Goal: Browse casually

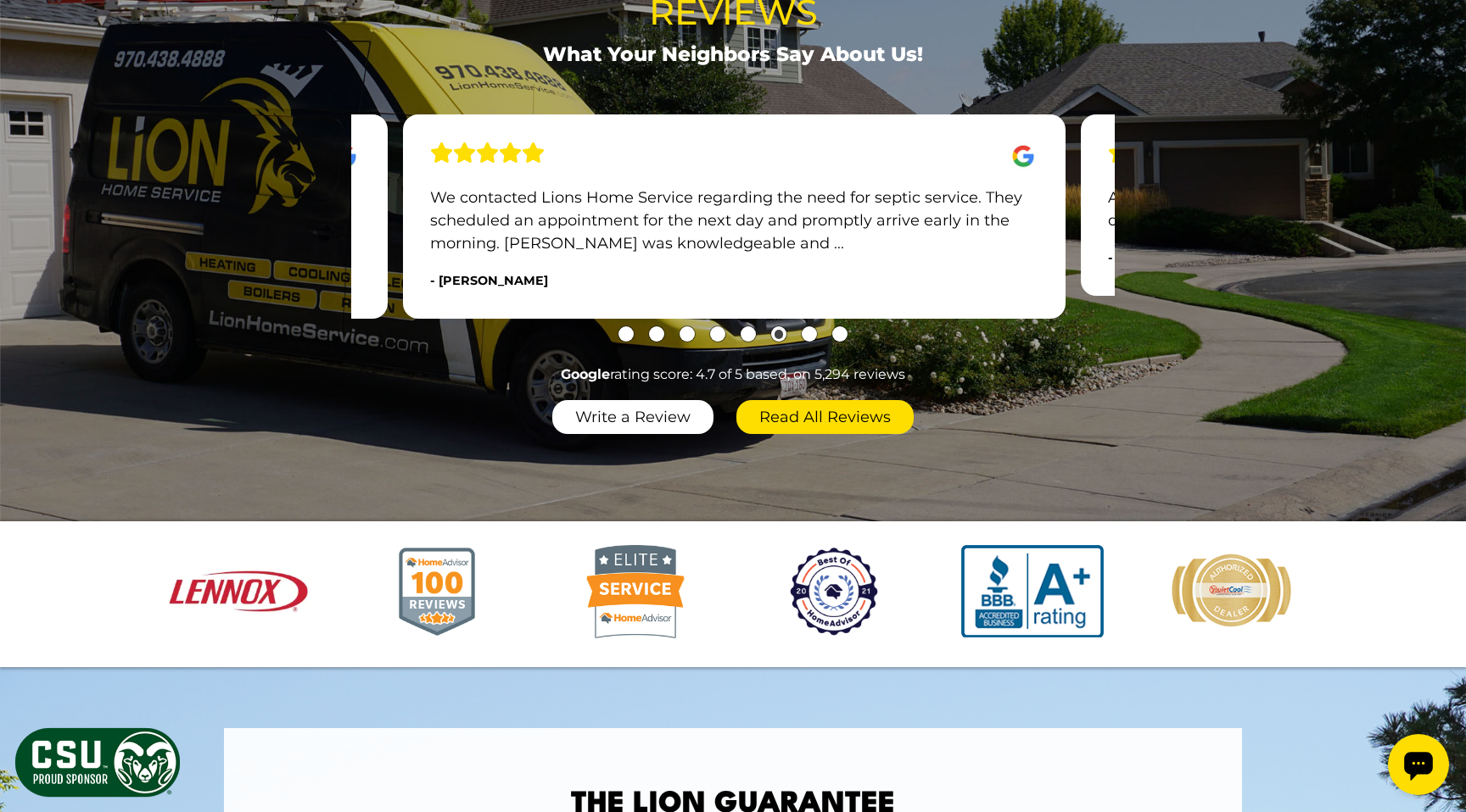
scroll to position [2029, 0]
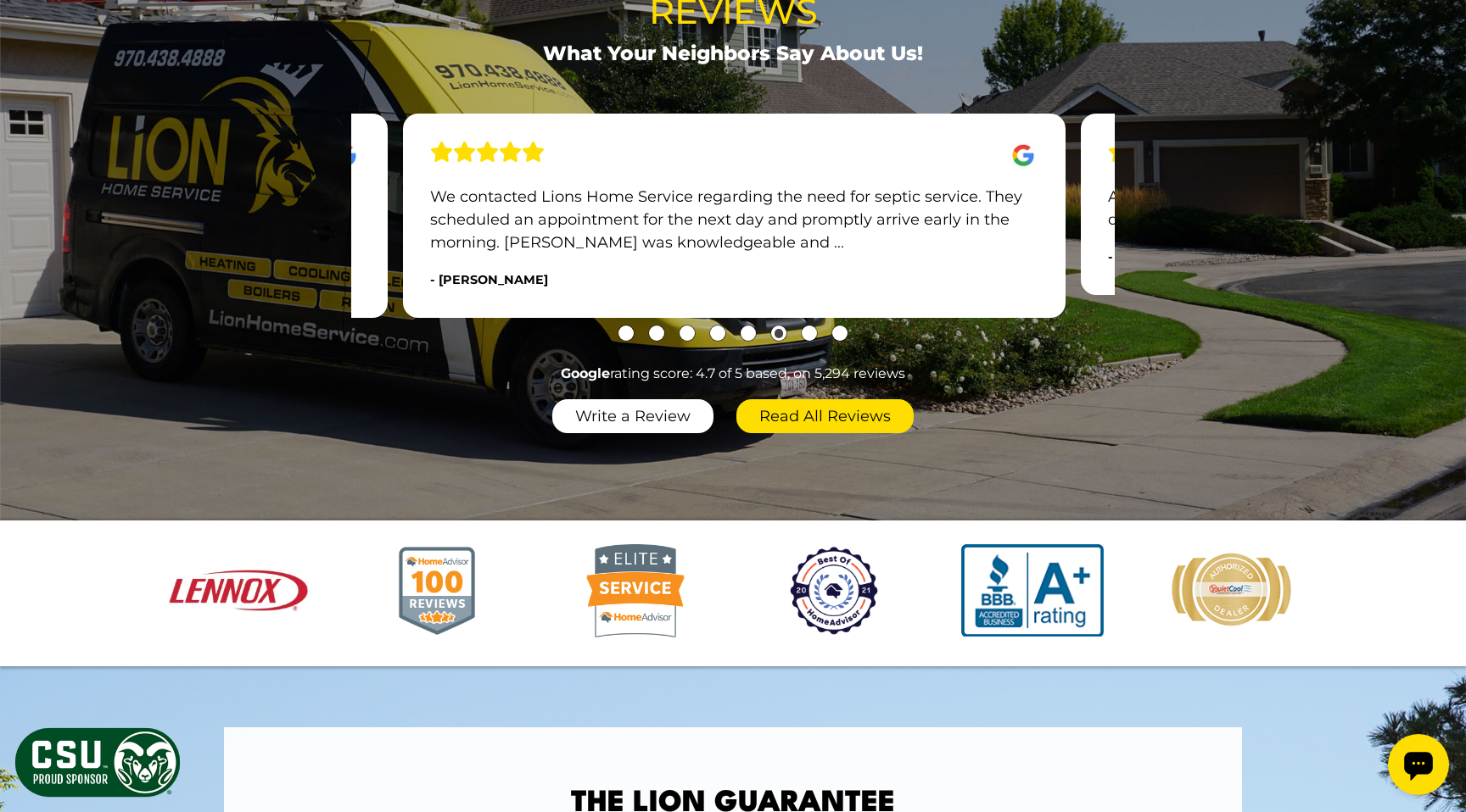
click at [840, 339] on button "Go to slide 8" at bounding box center [839, 333] width 15 height 15
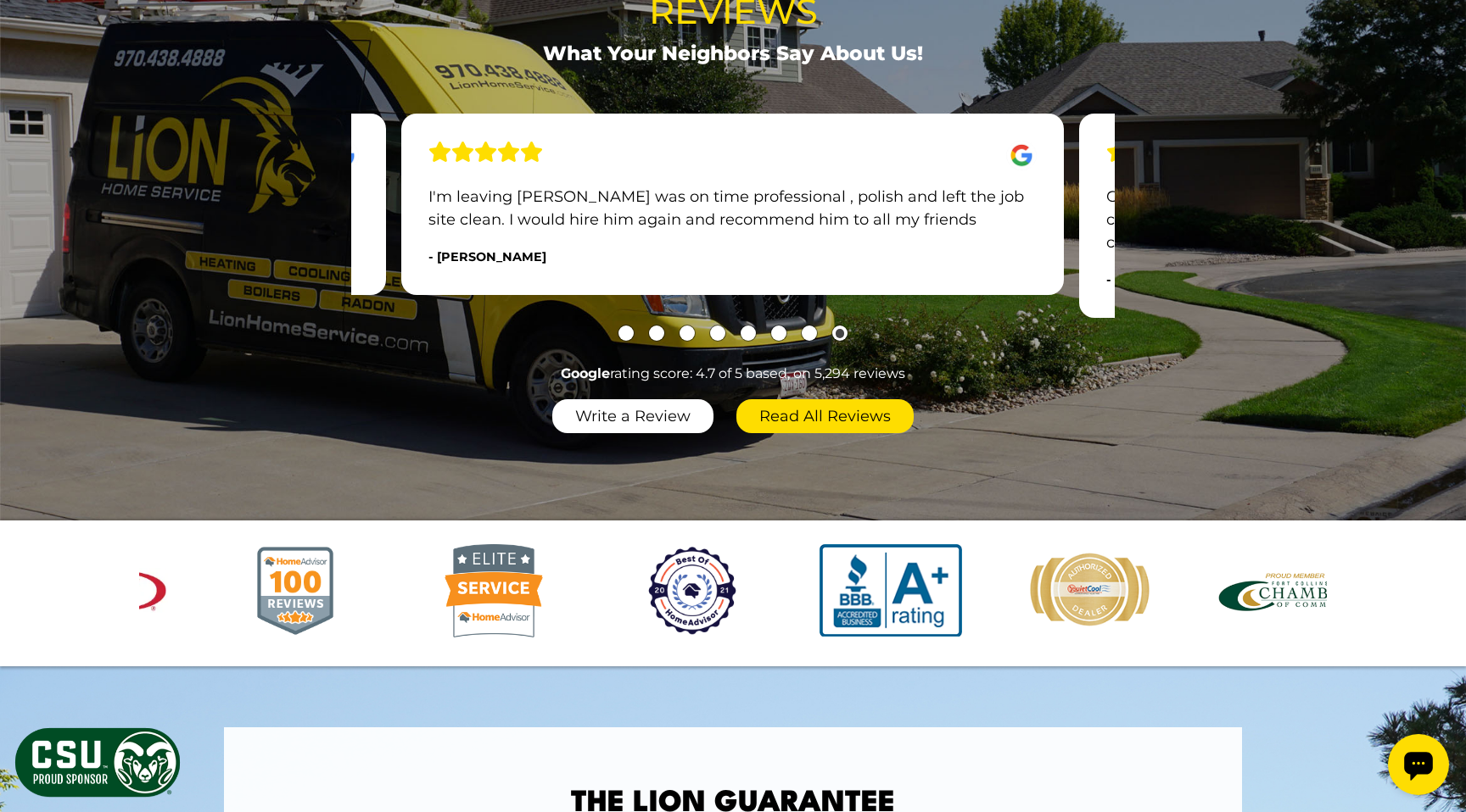
click at [658, 339] on button "Go to slide 2" at bounding box center [656, 333] width 15 height 15
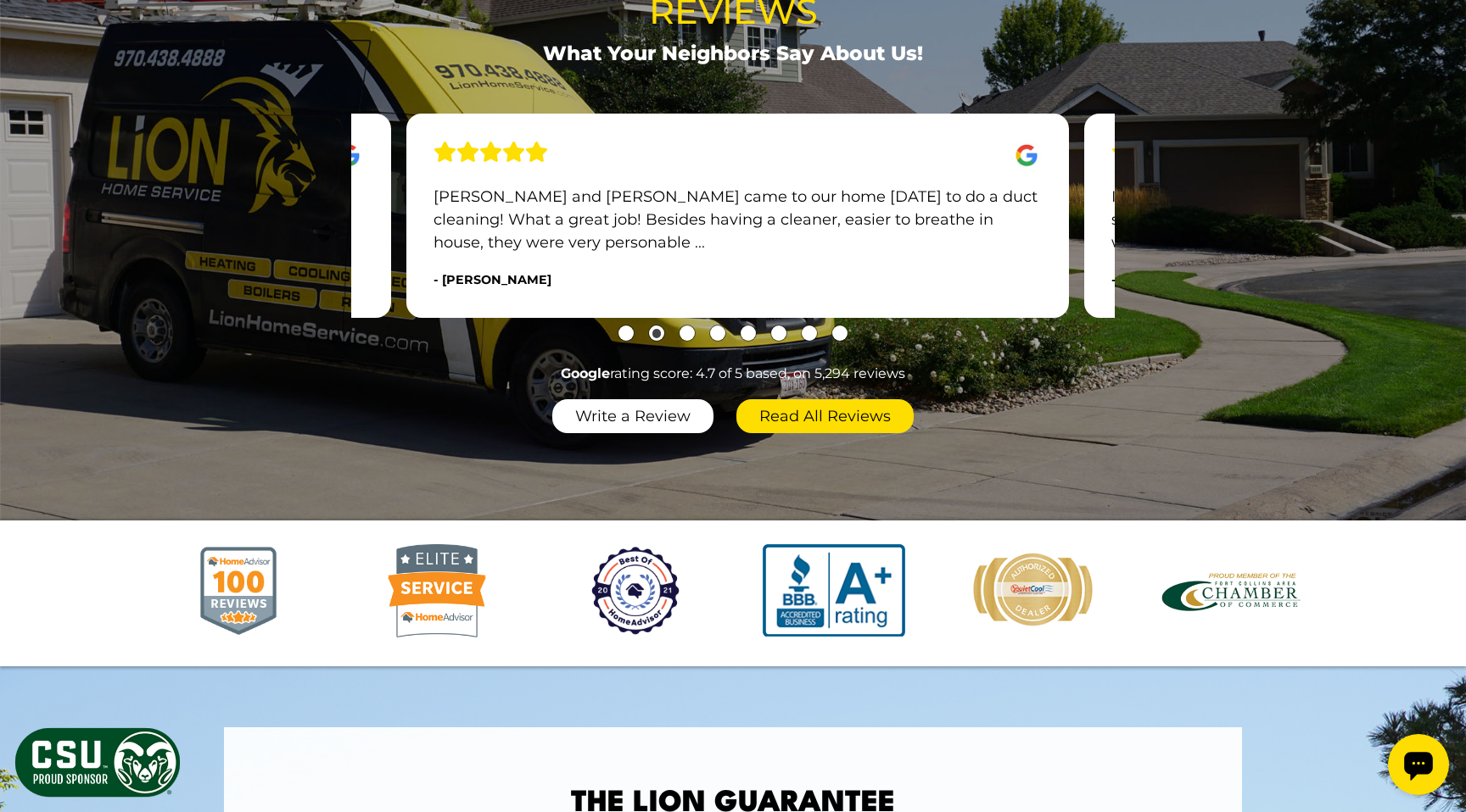
click at [692, 336] on button "Go to slide 3" at bounding box center [686, 333] width 15 height 15
click at [720, 334] on button "Go to slide 4" at bounding box center [717, 333] width 15 height 15
click at [752, 339] on button "Go to slide 5" at bounding box center [748, 333] width 15 height 15
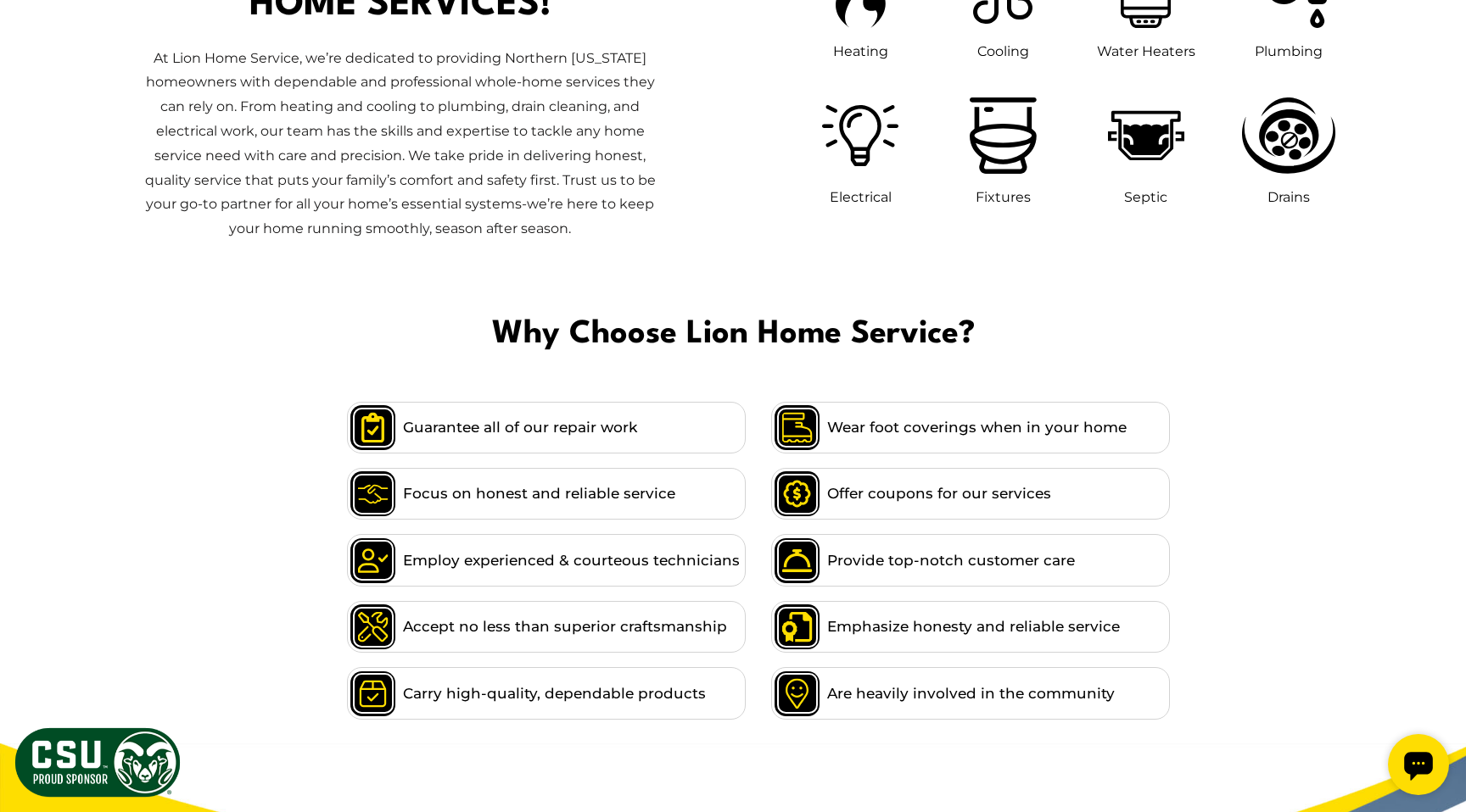
scroll to position [1017, 0]
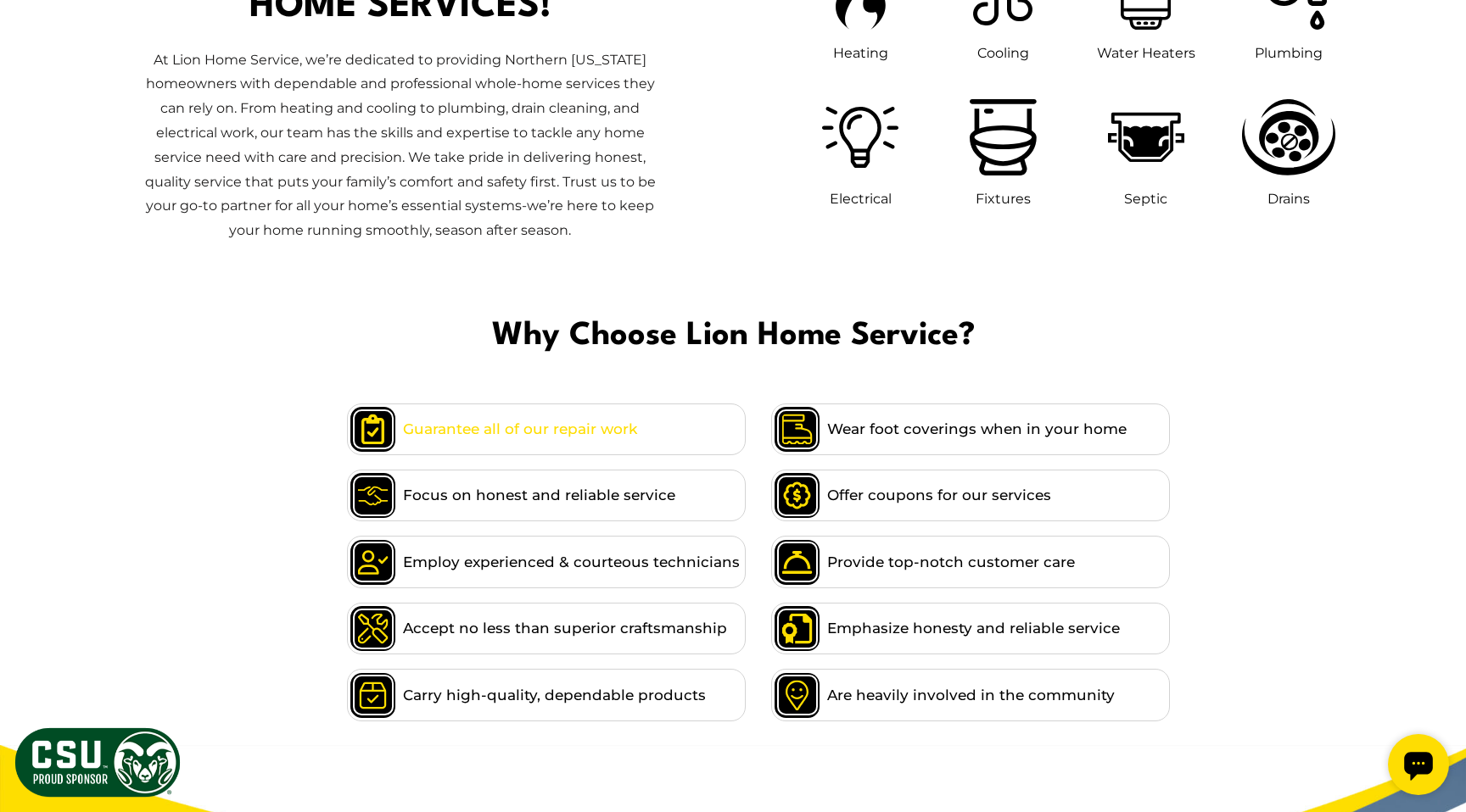
click at [514, 432] on span "Guarantee all of our repair work" at bounding box center [520, 429] width 235 height 23
click at [378, 430] on span at bounding box center [375, 429] width 55 height 50
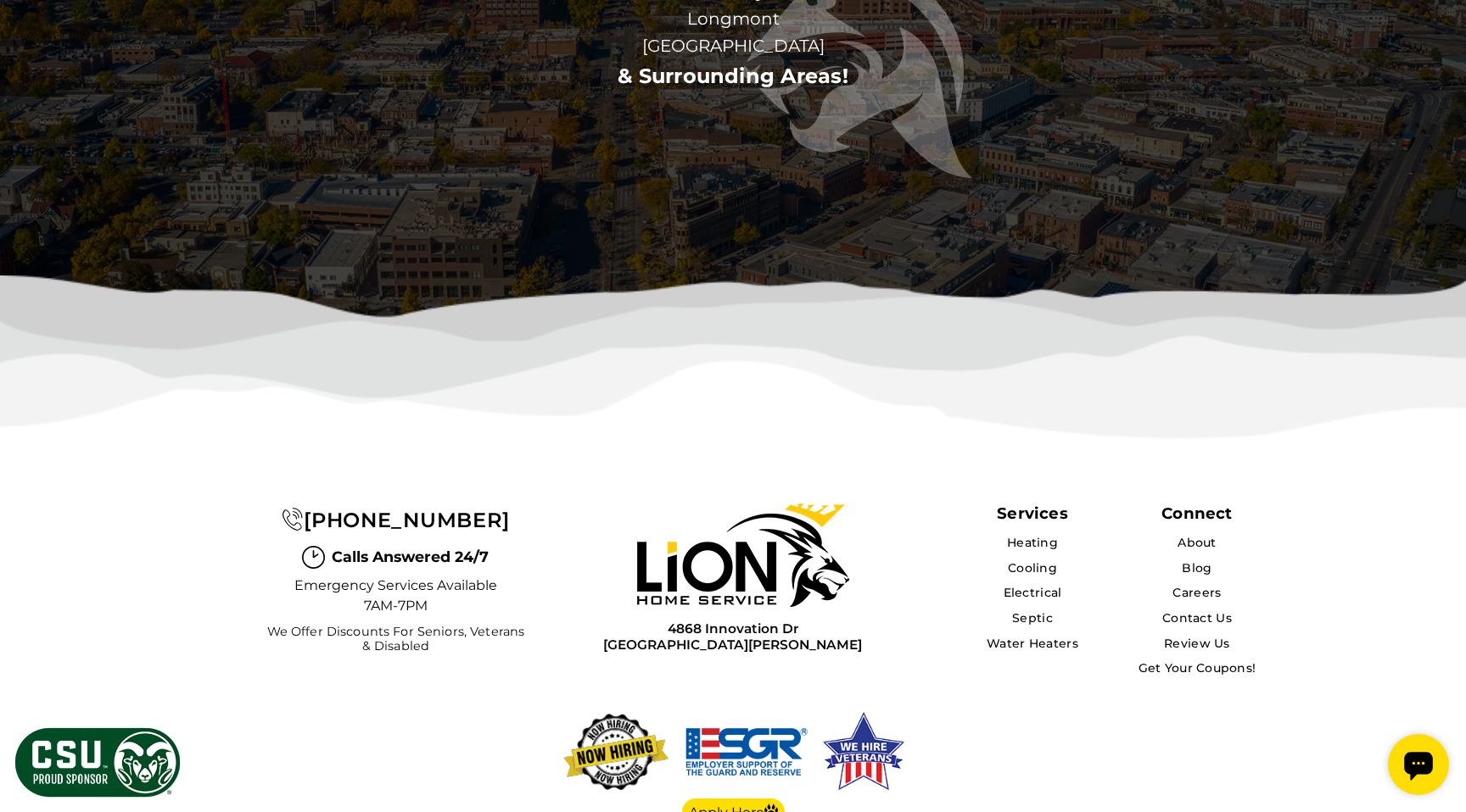
scroll to position [5268, 0]
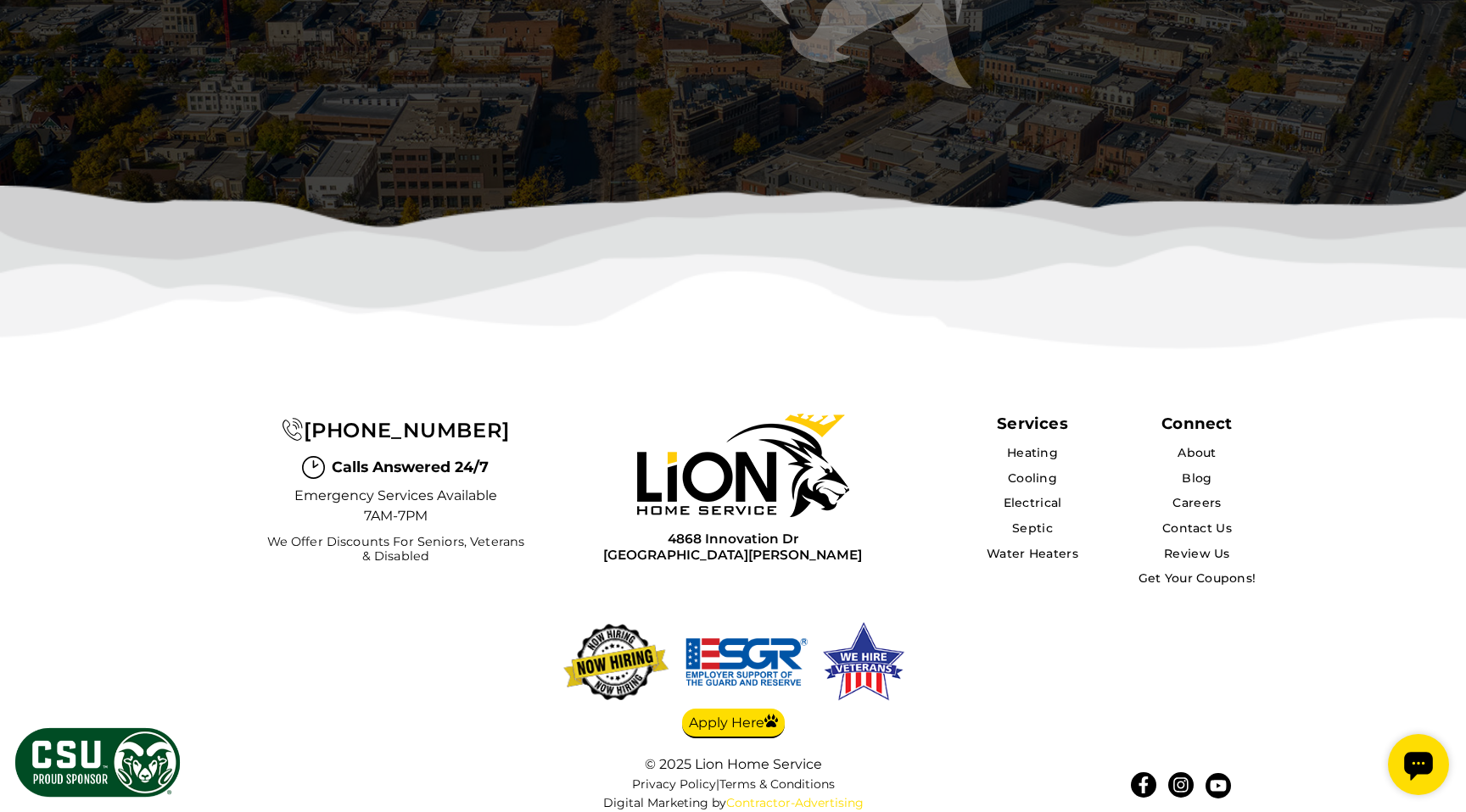
click at [817, 797] on link "Contractor-Advertising" at bounding box center [795, 804] width 138 height 14
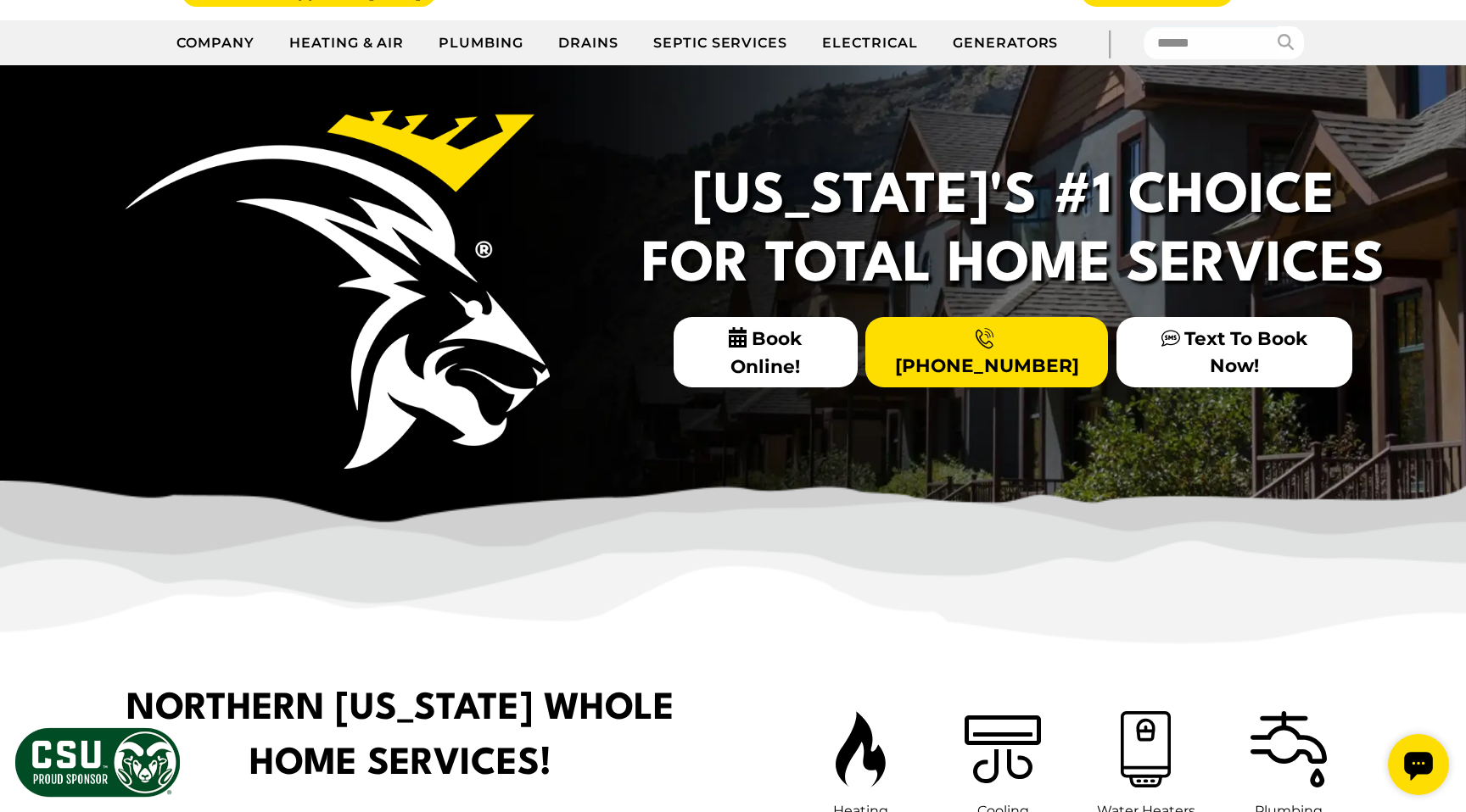
scroll to position [253, 0]
